Goal: Use online tool/utility: Utilize a website feature to perform a specific function

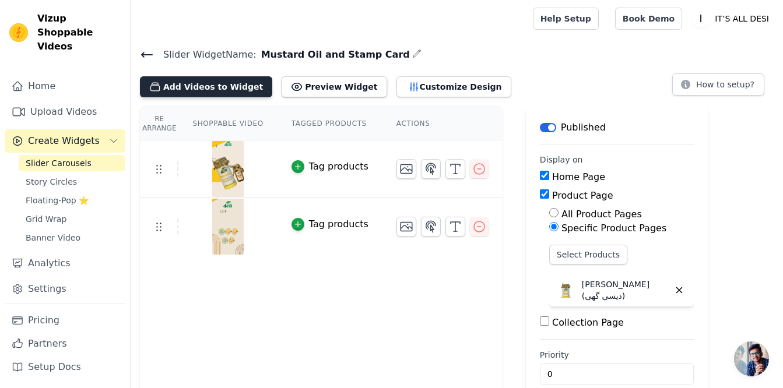
click at [220, 94] on button "Add Videos to Widget" at bounding box center [206, 86] width 132 height 21
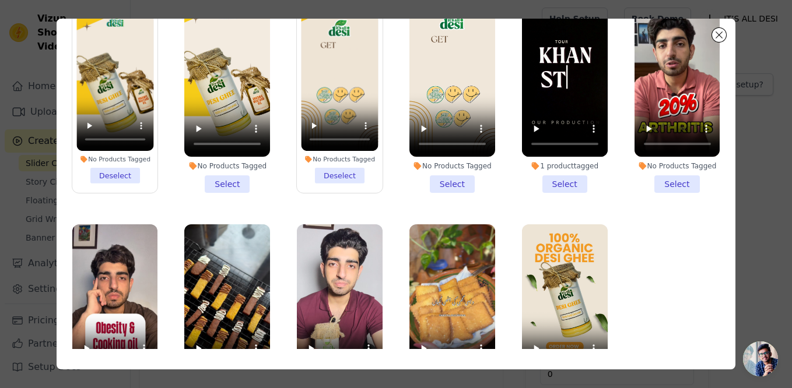
scroll to position [101, 0]
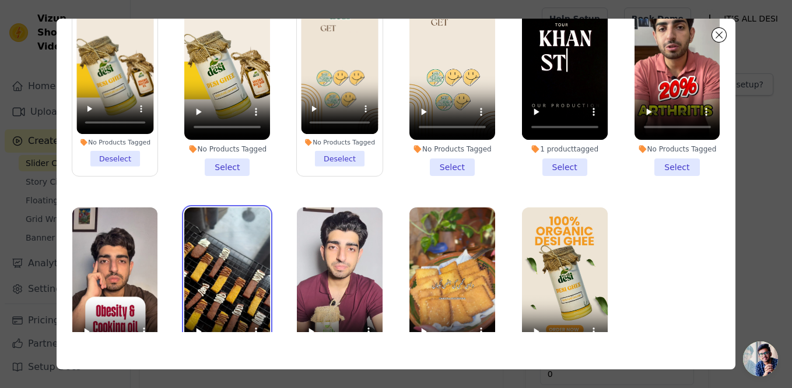
click at [217, 285] on video at bounding box center [227, 284] width 86 height 152
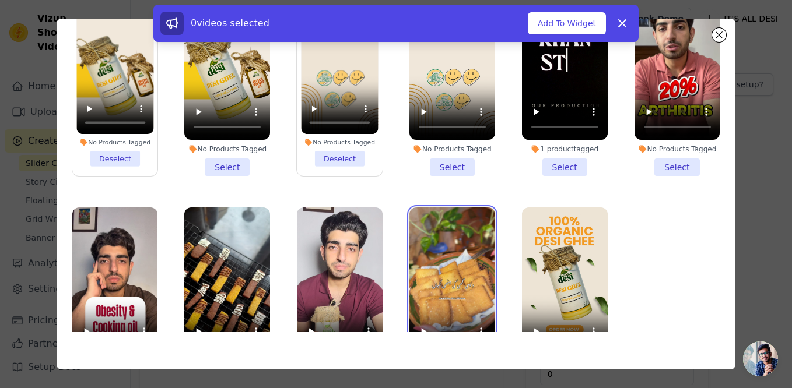
click at [473, 265] on video at bounding box center [452, 284] width 86 height 152
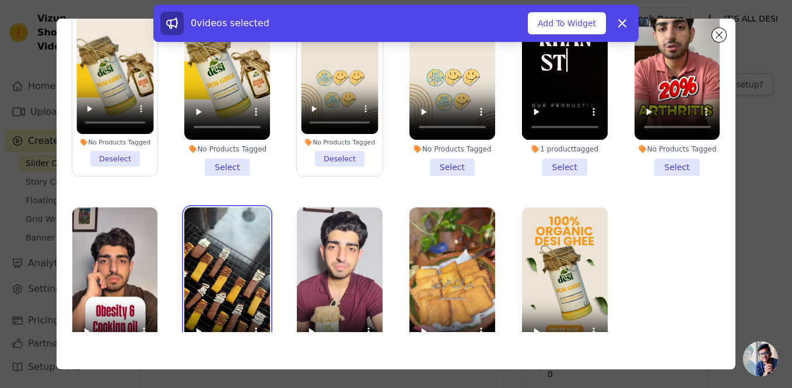
click at [215, 263] on video at bounding box center [227, 284] width 86 height 152
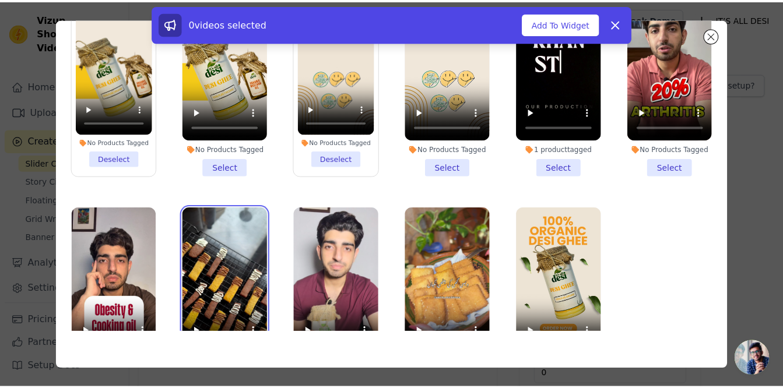
scroll to position [86, 0]
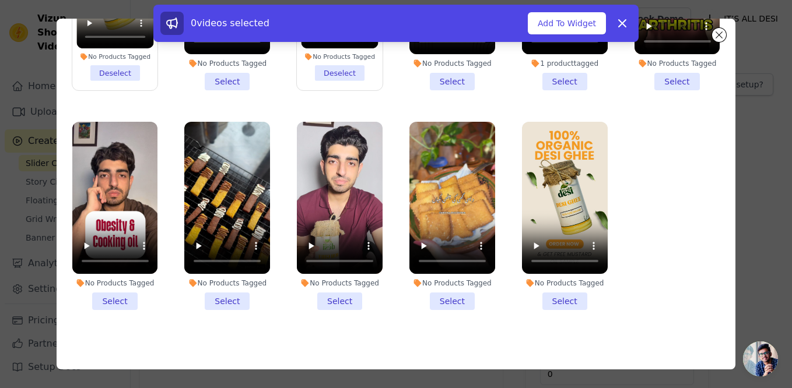
click at [233, 294] on li "No Products Tagged Select" at bounding box center [227, 216] width 86 height 188
click at [0, 0] on input "No Products Tagged Select" at bounding box center [0, 0] width 0 height 0
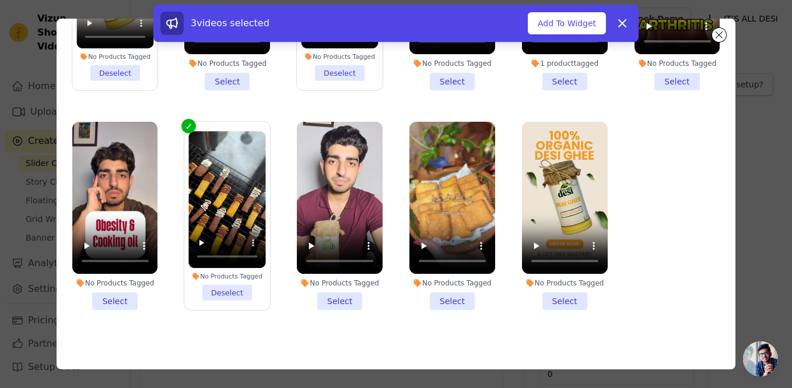
click at [449, 293] on li "No Products Tagged Select" at bounding box center [452, 216] width 86 height 188
click at [0, 0] on input "No Products Tagged Select" at bounding box center [0, 0] width 0 height 0
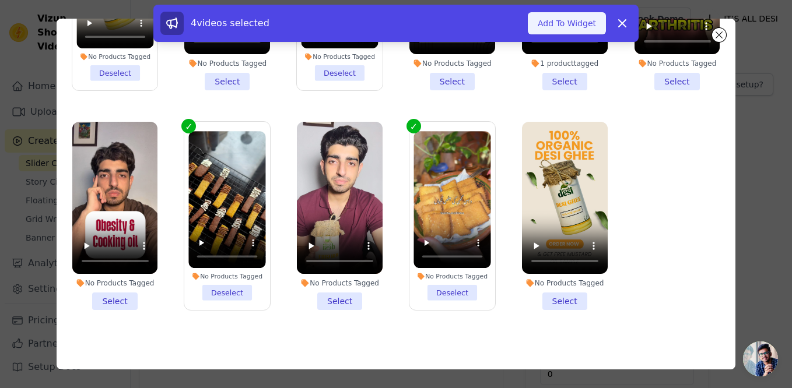
click at [572, 24] on button "Add To Widget" at bounding box center [567, 23] width 78 height 22
